Goal: Task Accomplishment & Management: Complete application form

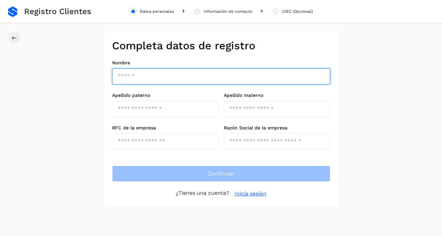
click at [176, 70] on input "text" at bounding box center [221, 76] width 218 height 16
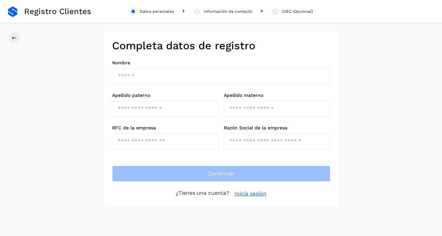
click at [157, 207] on div "Registro Clientes Datos personales Información de contacto CIEC (Opcional) Comp…" at bounding box center [221, 118] width 442 height 236
click at [228, 209] on div "Registro Clientes Datos personales Información de contacto CIEC (Opcional) Comp…" at bounding box center [221, 118] width 442 height 236
click at [249, 199] on div "Completa datos de registro Nombre Apellido paterno Apellido materno RFC de la e…" at bounding box center [221, 118] width 234 height 174
click at [249, 195] on link "Inicia sesión" at bounding box center [251, 193] width 32 height 8
